Goal: Task Accomplishment & Management: Use online tool/utility

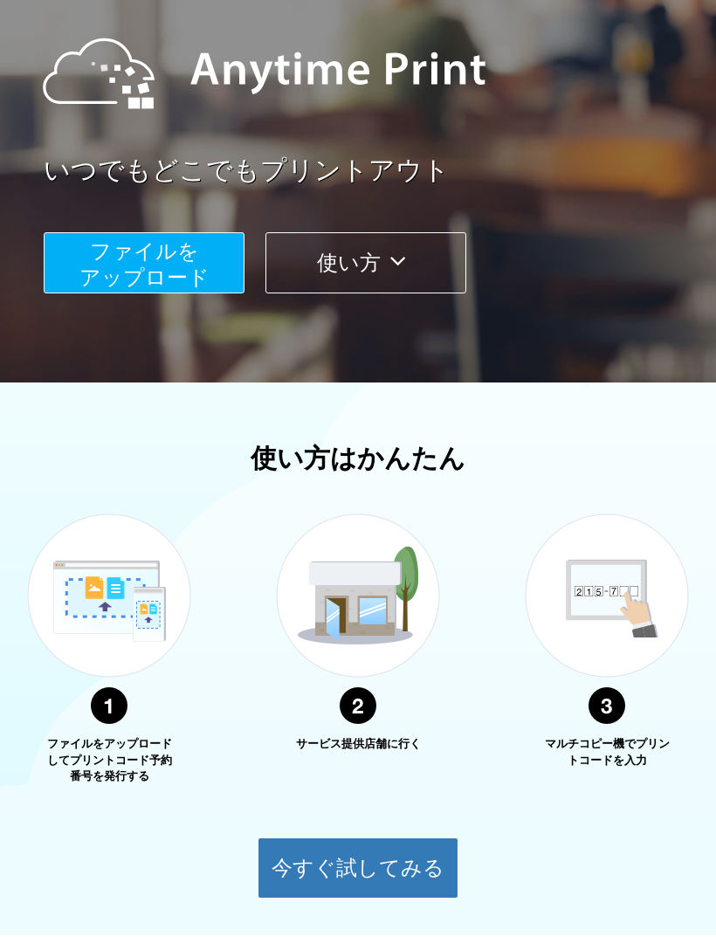
click at [418, 869] on button "今すぐ試してみる" at bounding box center [358, 868] width 201 height 61
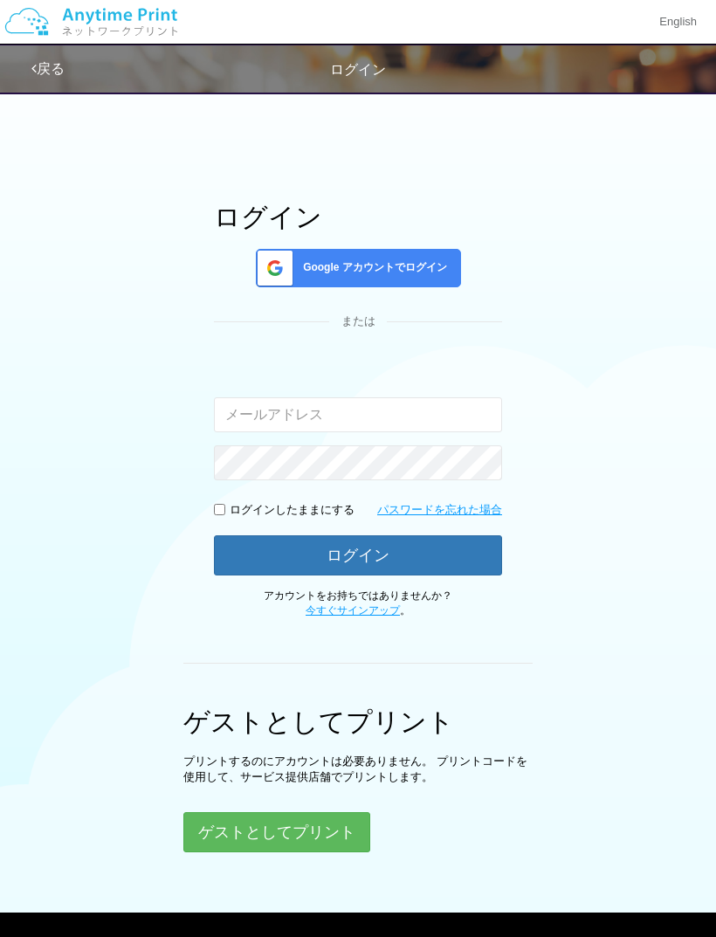
scroll to position [24, 0]
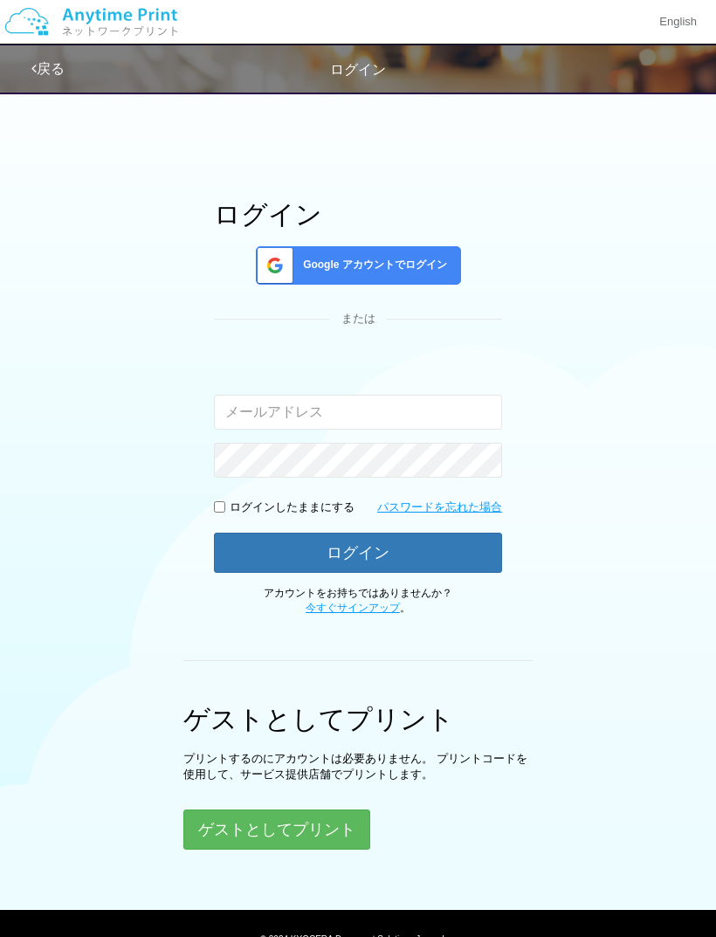
click at [328, 820] on button "ゲストとしてプリント" at bounding box center [276, 830] width 187 height 40
click at [353, 825] on button "ゲストとしてプリント" at bounding box center [276, 830] width 187 height 40
click at [351, 821] on button "ゲストとしてプリント" at bounding box center [276, 830] width 187 height 40
click at [344, 829] on button "ゲストとしてプリント" at bounding box center [276, 830] width 187 height 40
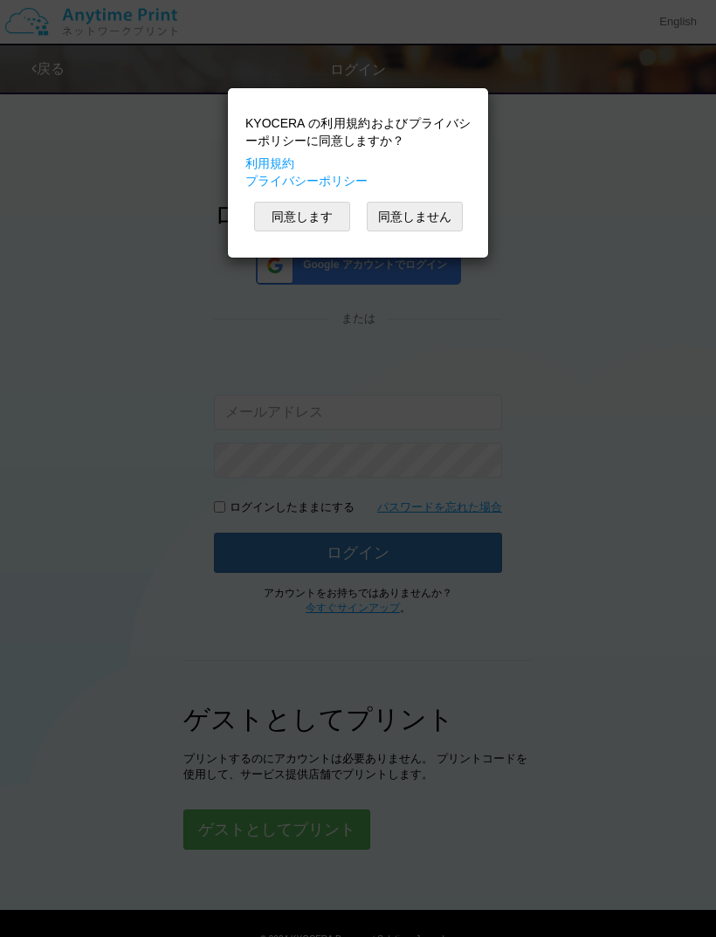
click at [344, 825] on div "KYOCERA の利用規約およびプライバシーポリシーに同意しますか？ 利用規約 プライバシーポリシー 同意します 同意しません" at bounding box center [358, 468] width 716 height 937
click at [348, 824] on div "KYOCERA の利用規約およびプライバシーポリシーに同意しますか？ 利用規約 プライバシーポリシー 同意します 同意しません" at bounding box center [358, 468] width 716 height 937
click at [314, 224] on button "同意します" at bounding box center [302, 217] width 96 height 30
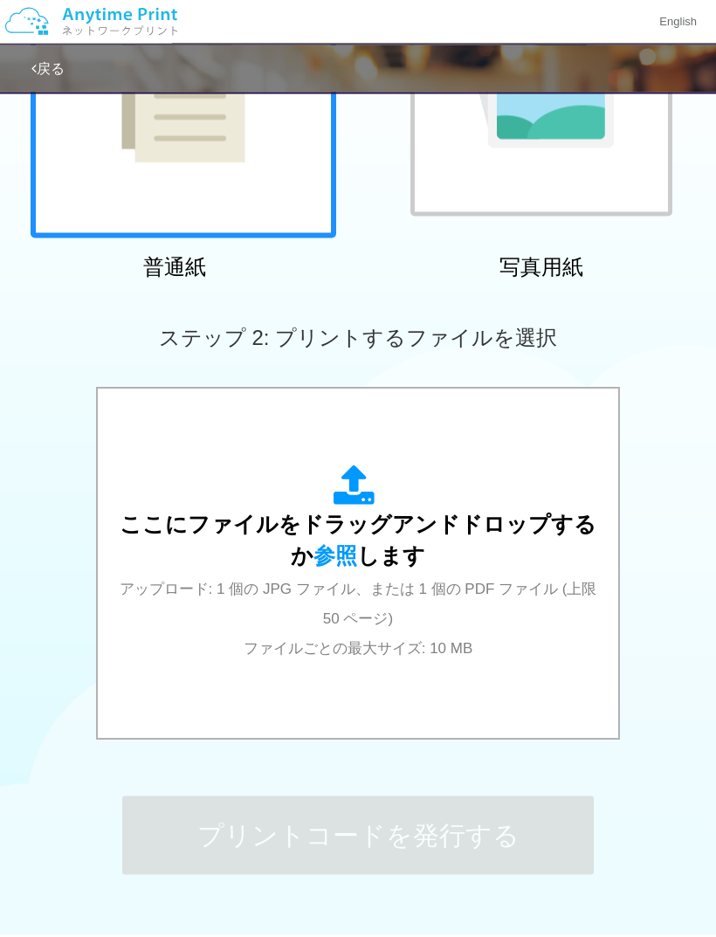
scroll to position [335, 0]
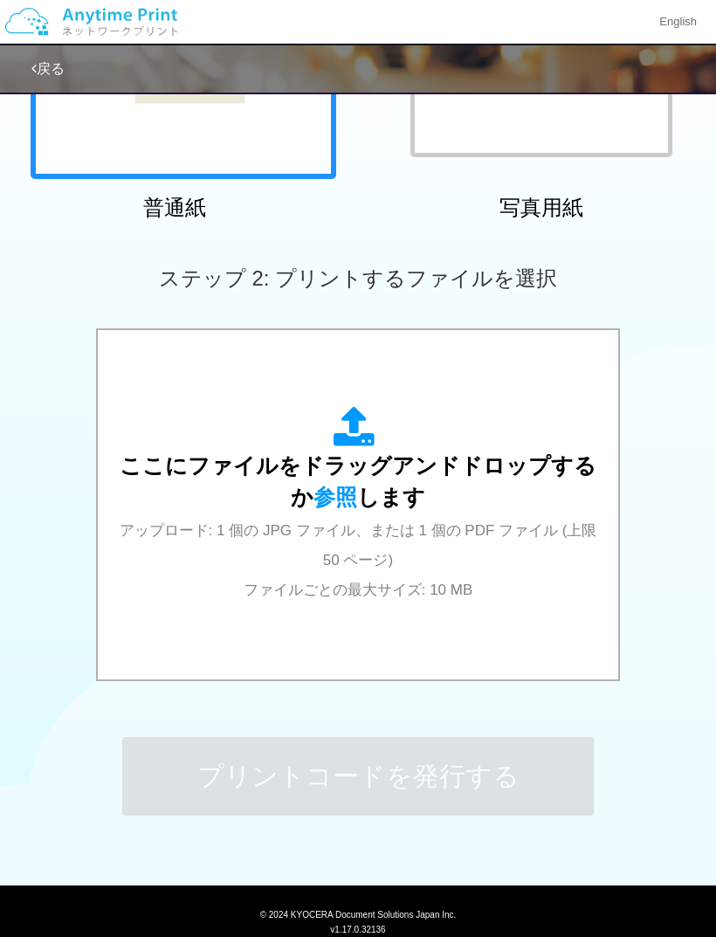
click at [387, 504] on span "ここにファイルをドラッグアンドドロップするか 参照 します" at bounding box center [358, 481] width 477 height 56
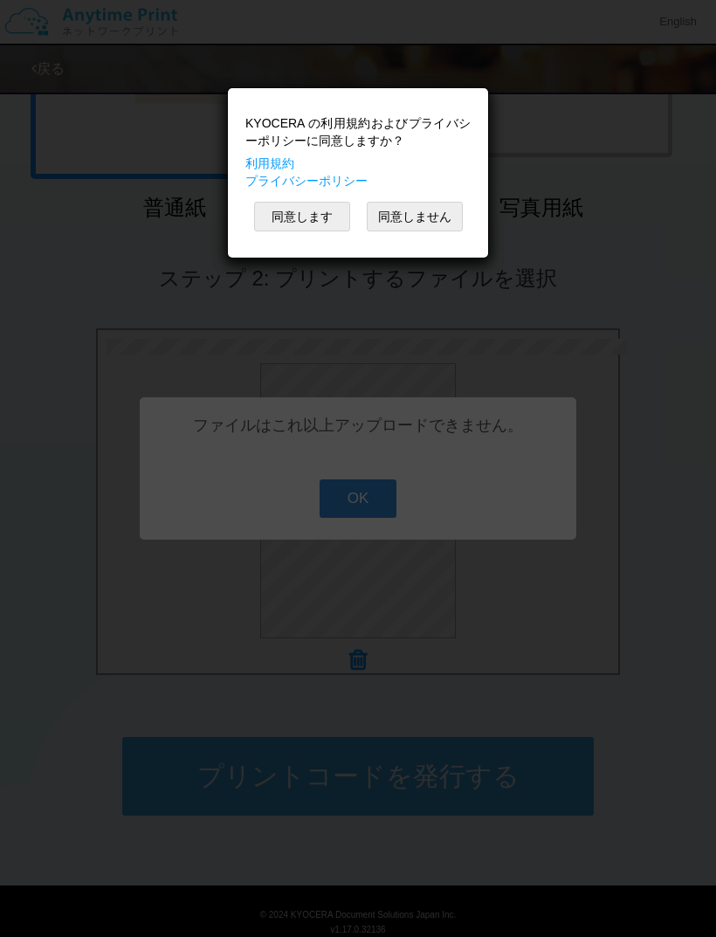
click at [382, 528] on div "KYOCERA の利用規約およびプライバシーポリシーに同意しますか？ 利用規約 プライバシーポリシー 同意します 同意しません" at bounding box center [358, 468] width 716 height 937
click at [314, 215] on button "同意します" at bounding box center [302, 217] width 96 height 30
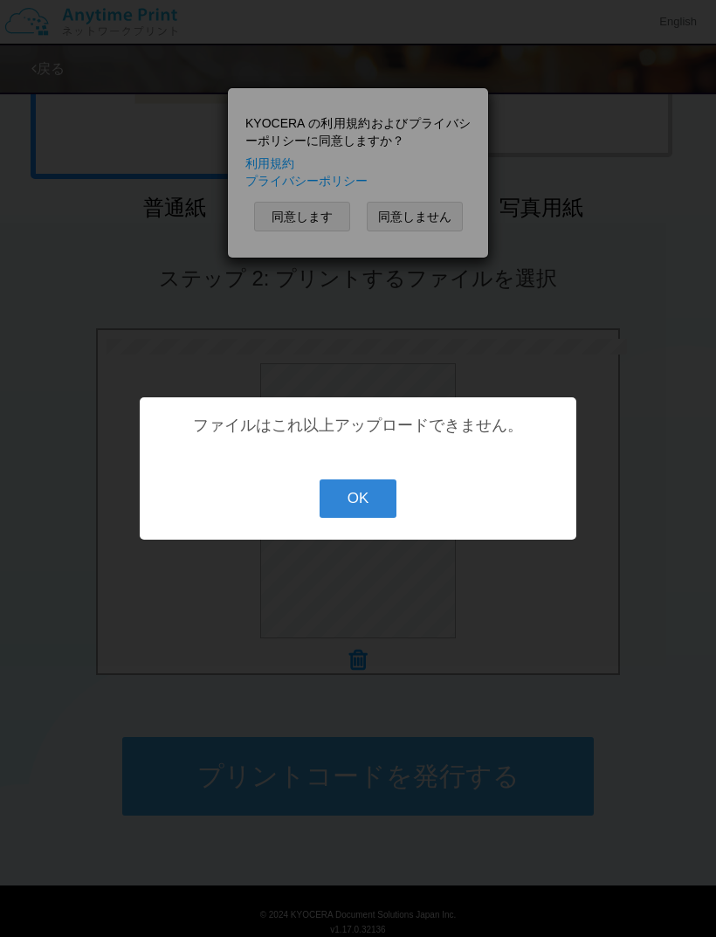
click at [323, 207] on div "? ! i ファイルはこれ以上アップロードできません。 OK Cancel ×" at bounding box center [358, 468] width 716 height 937
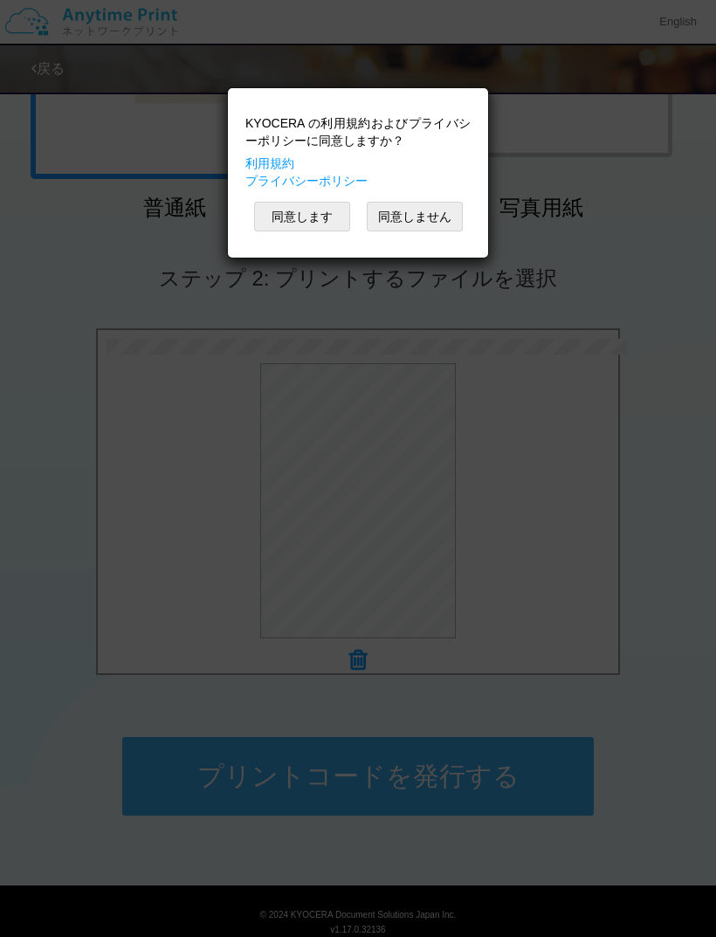
click at [326, 224] on button "同意します" at bounding box center [302, 217] width 96 height 30
click at [321, 215] on button "同意します" at bounding box center [302, 217] width 96 height 30
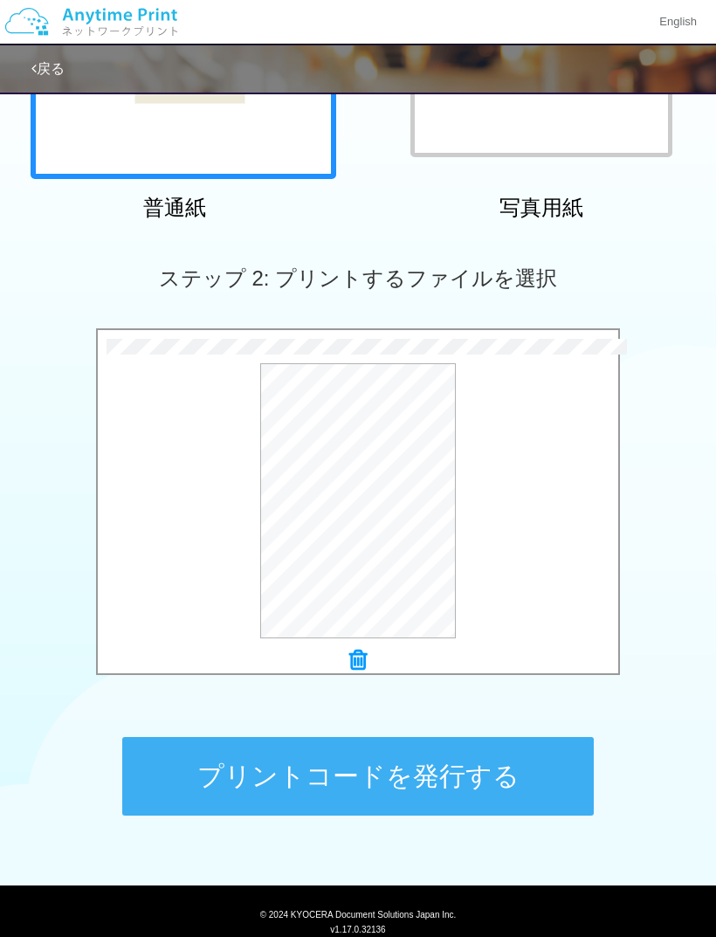
click at [504, 785] on button "プリントコードを発行する" at bounding box center [358, 776] width 472 height 79
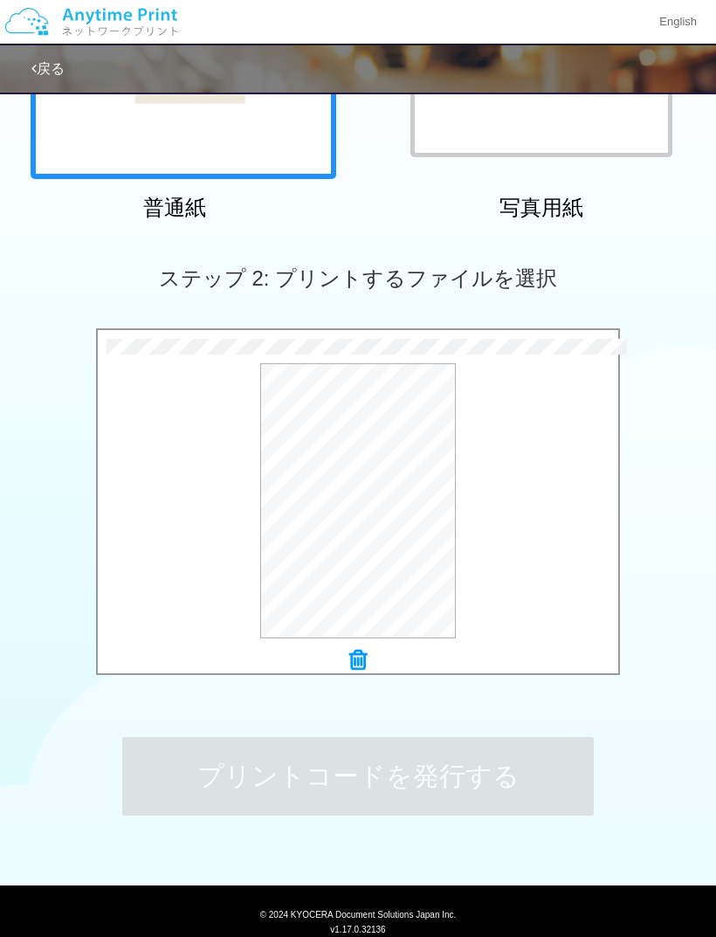
scroll to position [0, 0]
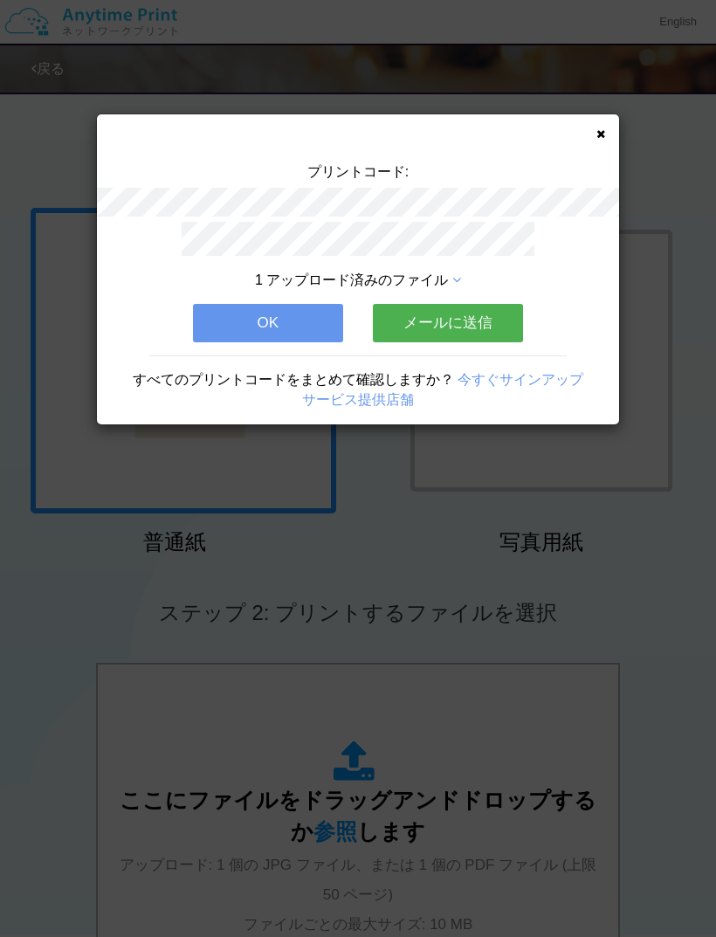
click at [300, 327] on button "OK" at bounding box center [268, 323] width 150 height 38
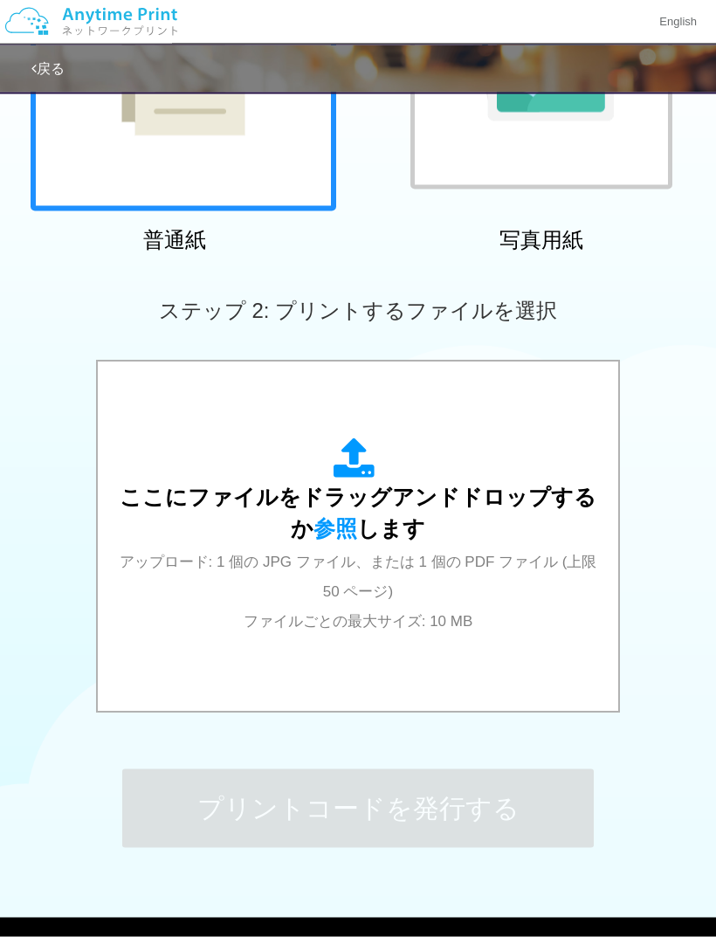
scroll to position [304, 0]
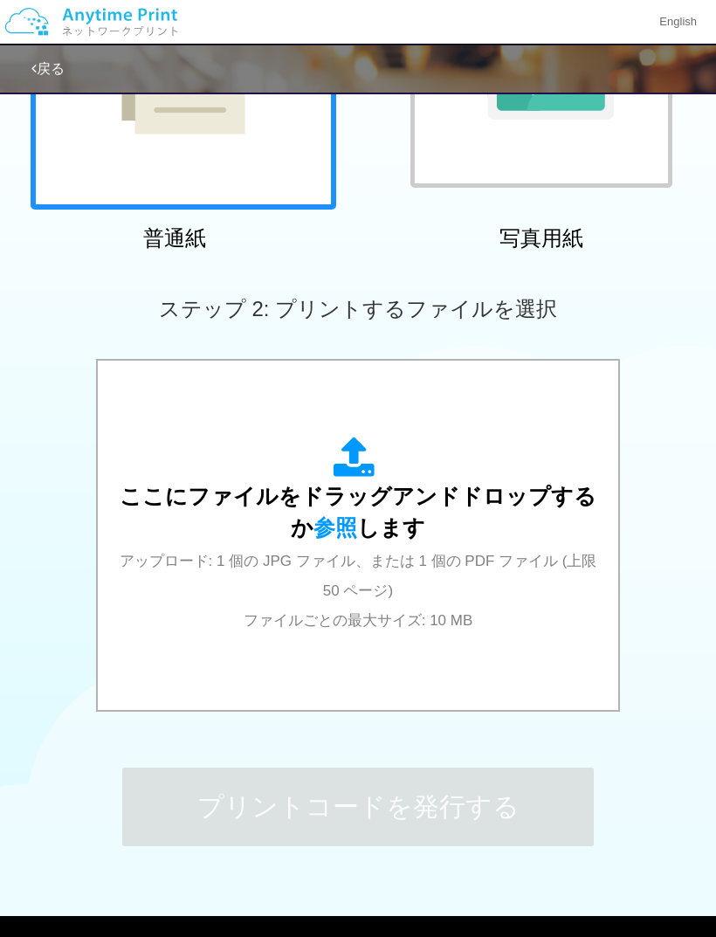
click at [438, 540] on div "ここにファイルをドラッグアンドドロップするか 参照 します アップロード: 1 個の JPG ファイル、または 1 個の PDF ファイル (上限 50 ペー…" at bounding box center [358, 535] width 486 height 197
click at [411, 630] on div "ここにファイルをドラッグアンドドロップするか 参照 します アップロード: 1 個の JPG ファイル、または 1 個の PDF ファイル (上限 50 ペー…" at bounding box center [358, 535] width 486 height 197
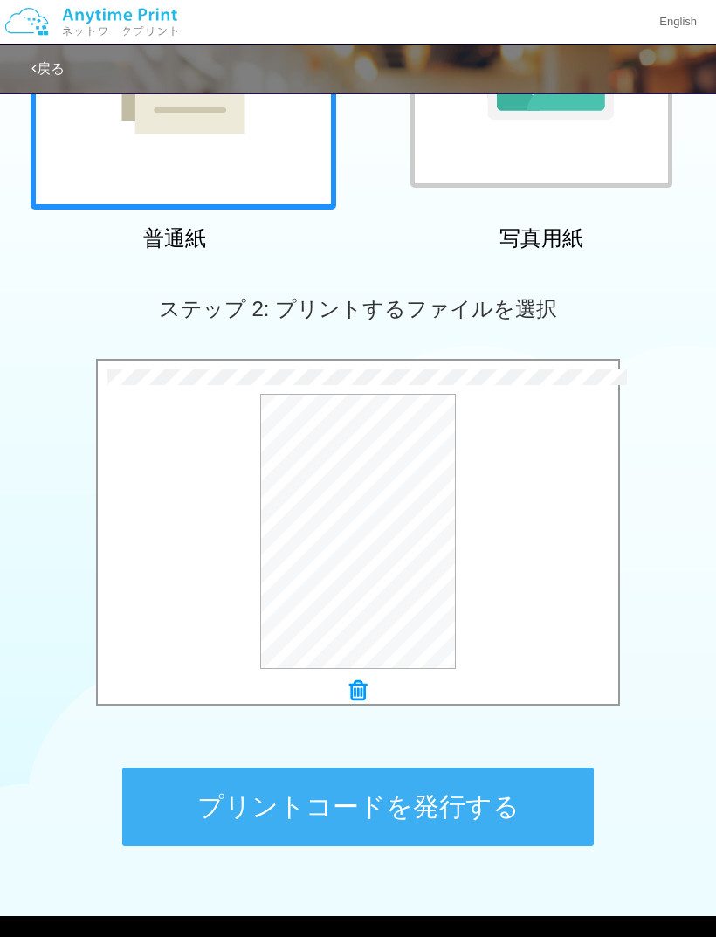
click at [440, 812] on button "プリントコードを発行する" at bounding box center [358, 807] width 472 height 79
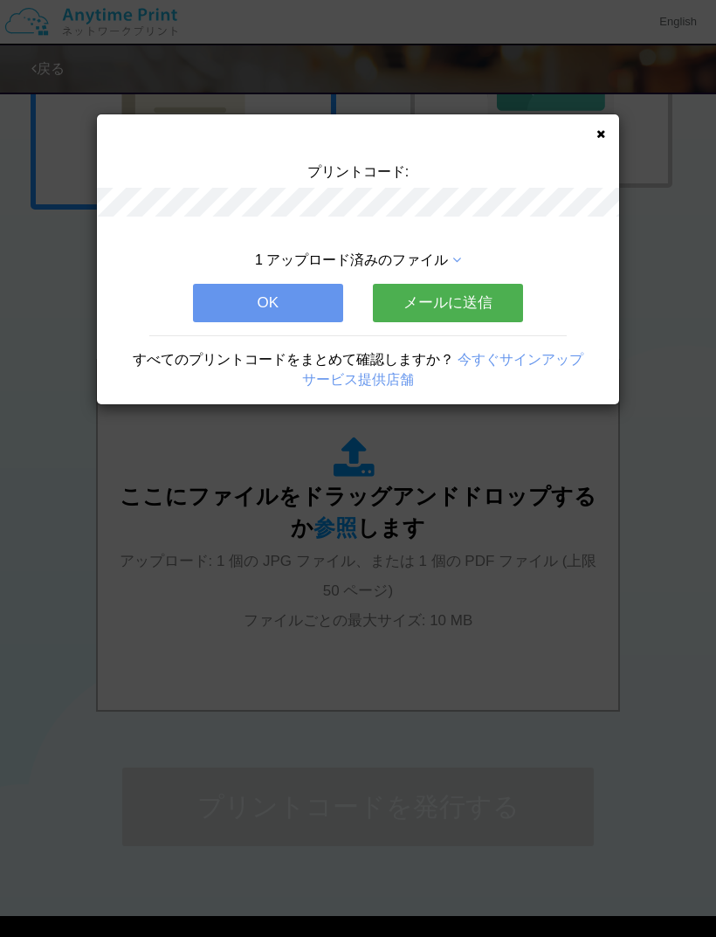
scroll to position [0, 0]
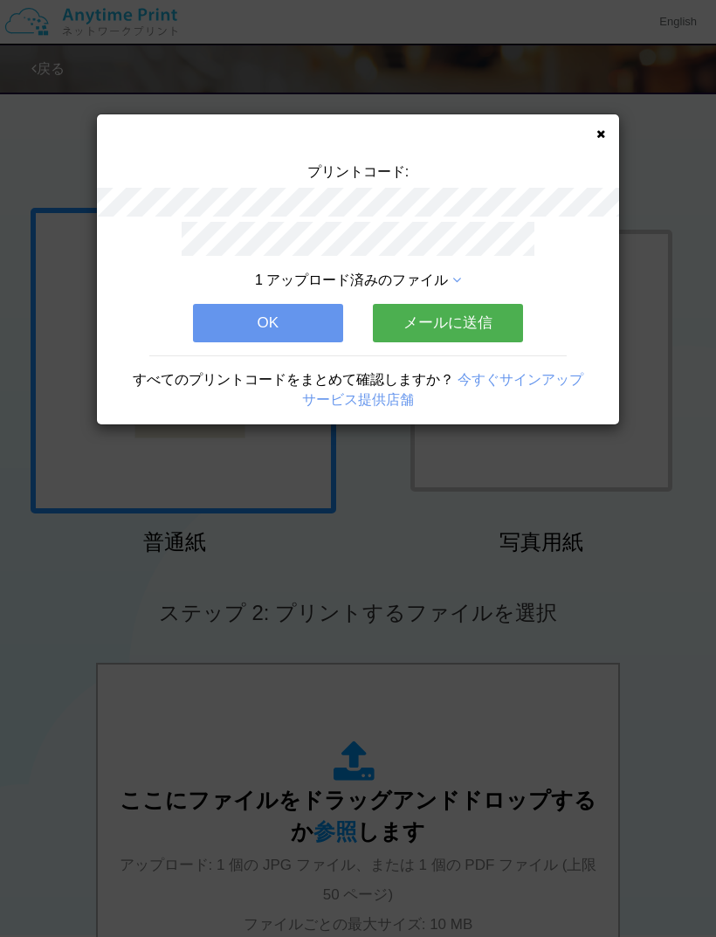
click at [603, 135] on icon at bounding box center [601, 133] width 9 height 11
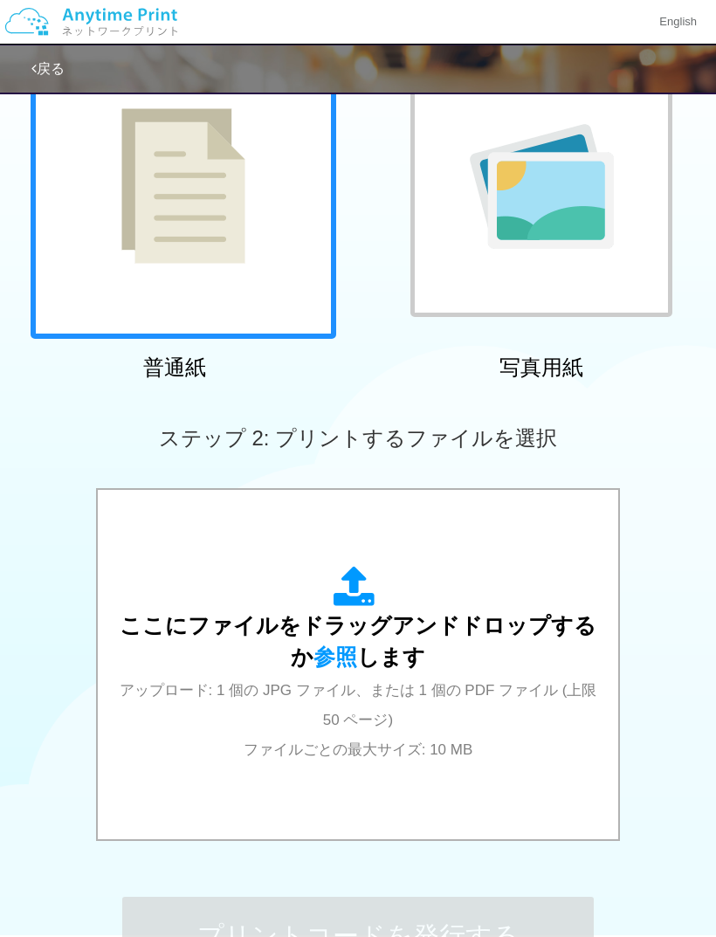
scroll to position [335, 0]
